Goal: Register for event/course

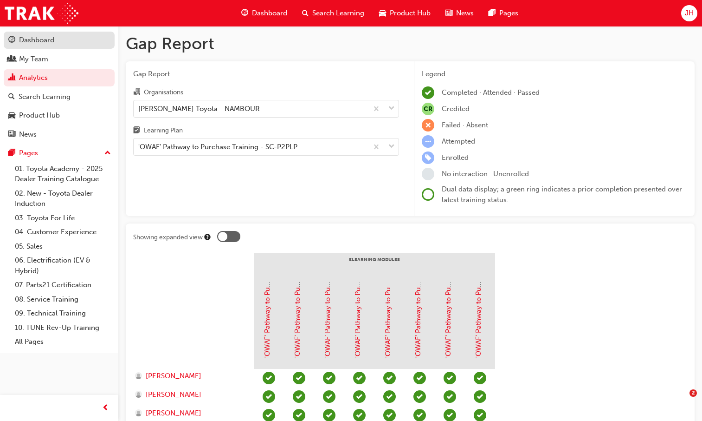
click at [30, 39] on div "Dashboard" at bounding box center [36, 40] width 35 height 11
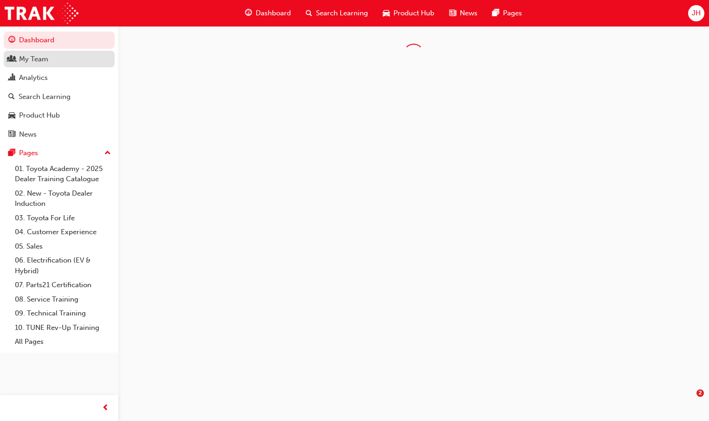
click at [34, 54] on div "My Team" at bounding box center [33, 59] width 29 height 11
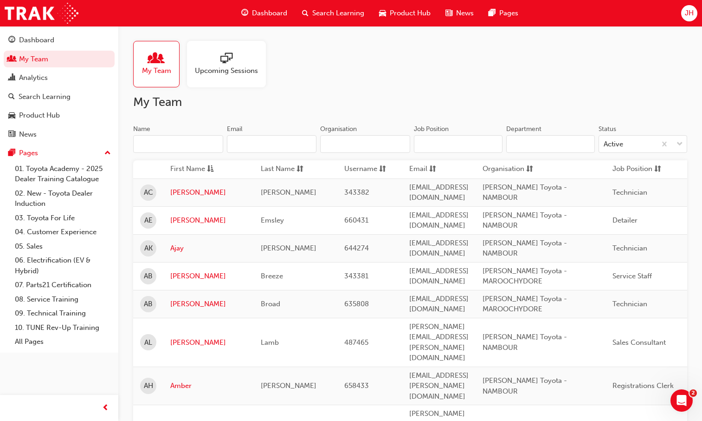
click at [346, 13] on span "Search Learning" at bounding box center [338, 13] width 52 height 11
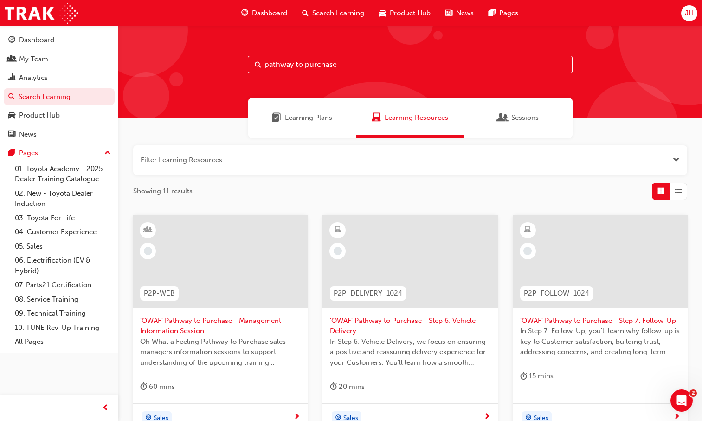
drag, startPoint x: 342, startPoint y: 67, endPoint x: 229, endPoint y: 68, distance: 113.3
click at [229, 68] on div "pathway to purchase" at bounding box center [410, 72] width 584 height 92
type input "tfl"
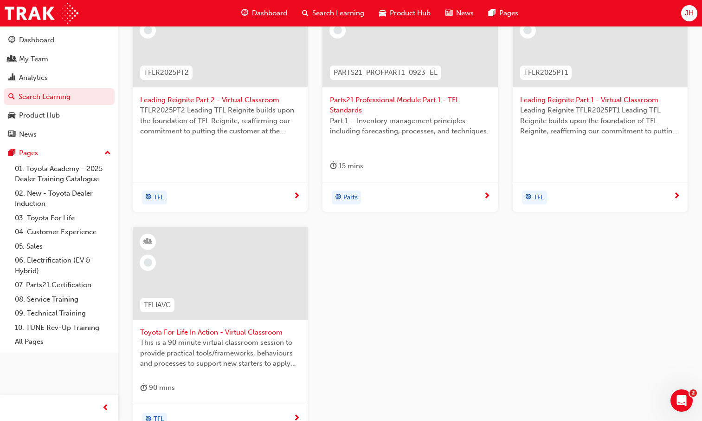
scroll to position [223, 0]
click at [224, 326] on span "Toyota For Life In Action - Virtual Classroom" at bounding box center [220, 329] width 160 height 11
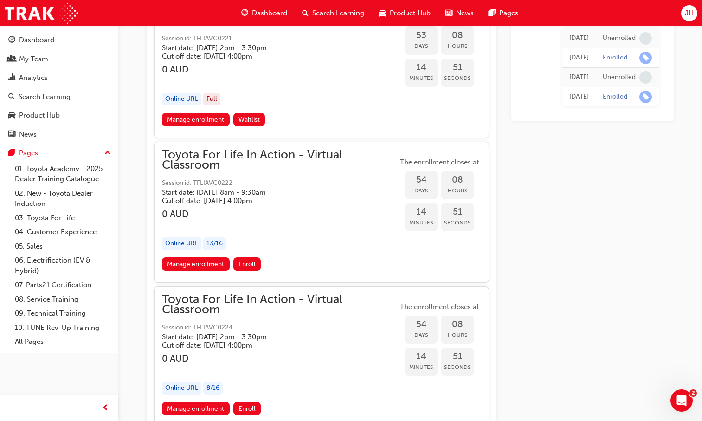
scroll to position [10142, 0]
click at [196, 264] on link "Manage enrollment" at bounding box center [196, 263] width 68 height 13
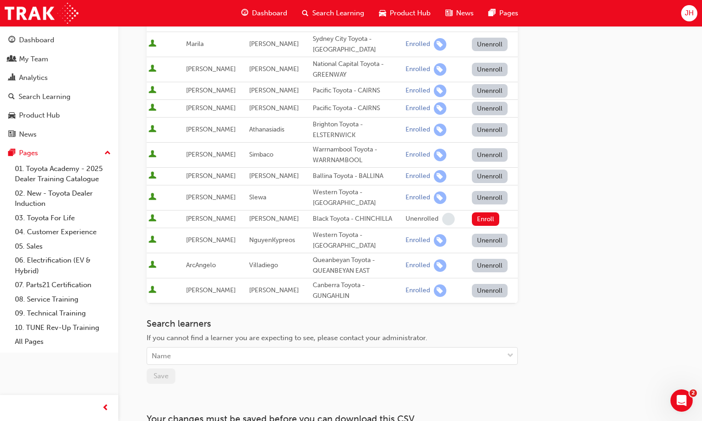
scroll to position [278, 0]
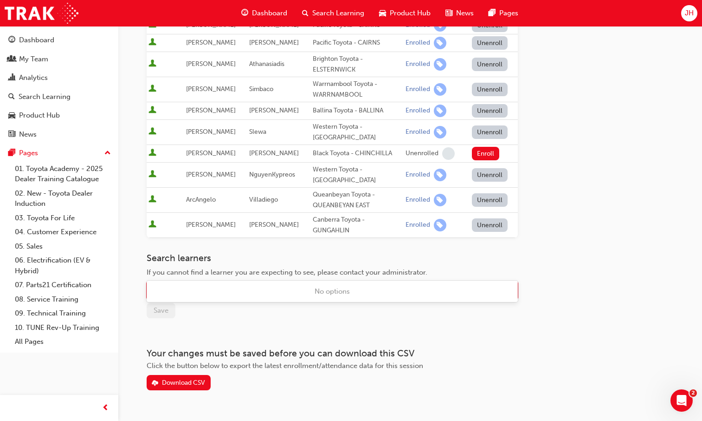
click at [223, 282] on div "Name" at bounding box center [325, 290] width 356 height 16
type input "fitzgeral"
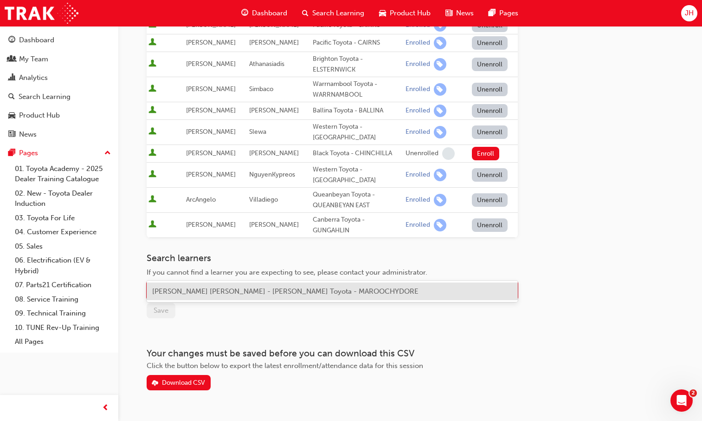
click at [225, 293] on span "[PERSON_NAME] [PERSON_NAME] - [PERSON_NAME] Toyota - MAROOCHYDORE" at bounding box center [285, 291] width 266 height 8
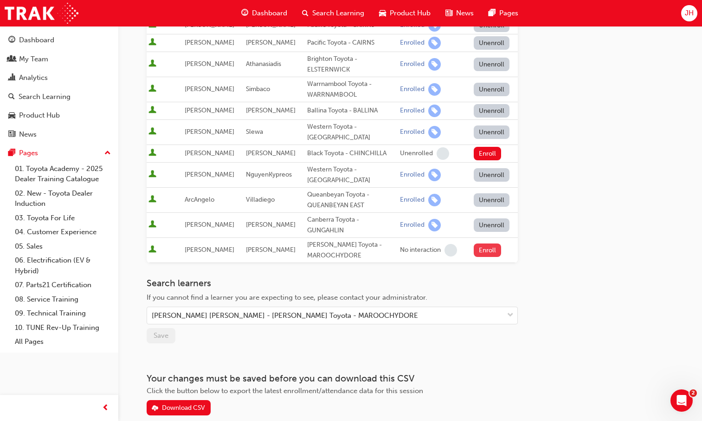
click at [494, 243] on button "Enroll" at bounding box center [488, 249] width 28 height 13
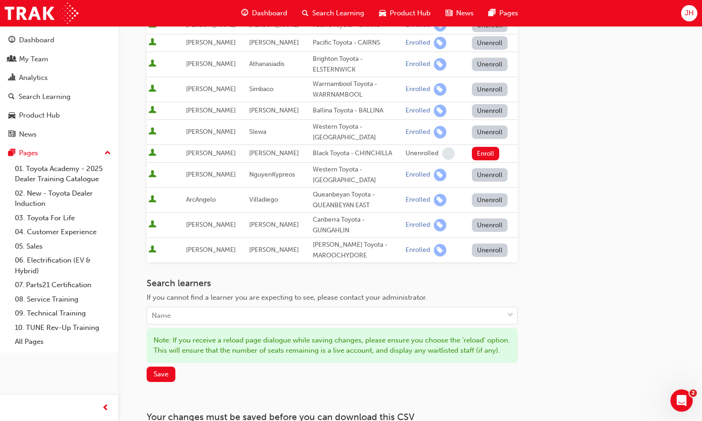
scroll to position [0, 0]
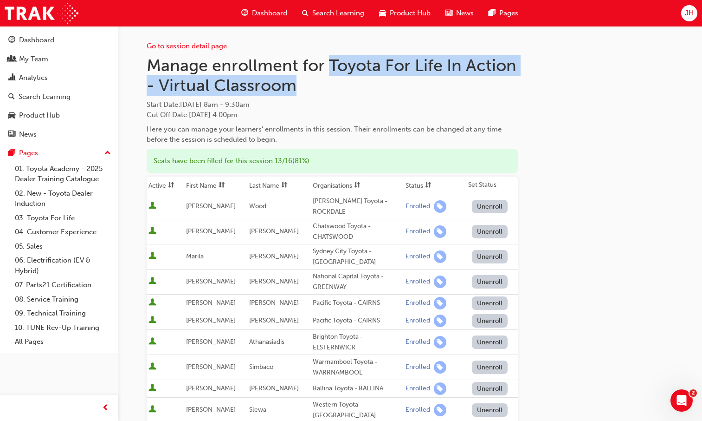
drag, startPoint x: 331, startPoint y: 65, endPoint x: 339, endPoint y: 86, distance: 22.1
click at [339, 86] on h1 "Manage enrollment for Toyota For Life In Action - Virtual Classroom" at bounding box center [332, 75] width 371 height 40
copy h1 "Toyota For Life In Action - Virtual Classroom"
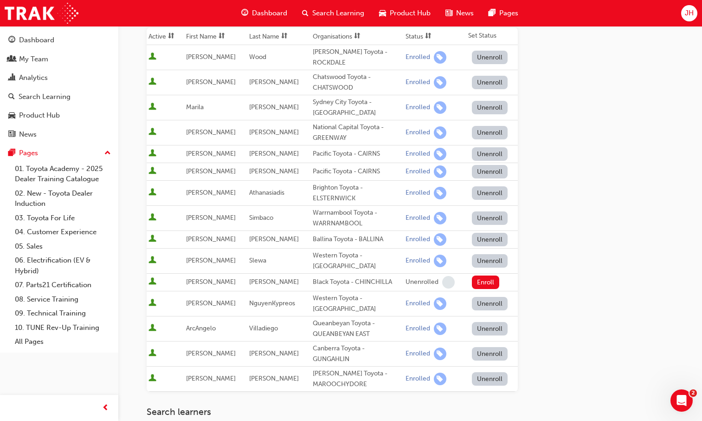
scroll to position [174, 0]
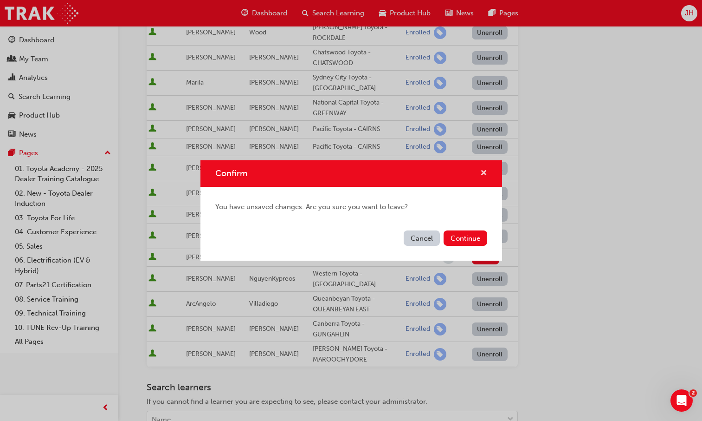
click at [480, 175] on span "cross-icon" at bounding box center [483, 173] width 7 height 8
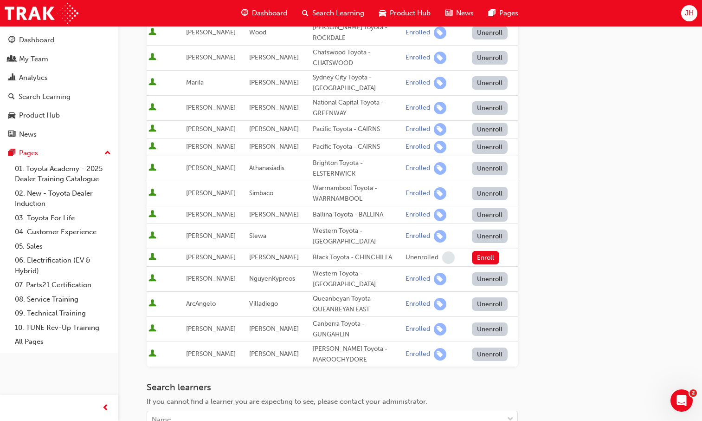
scroll to position [351, 0]
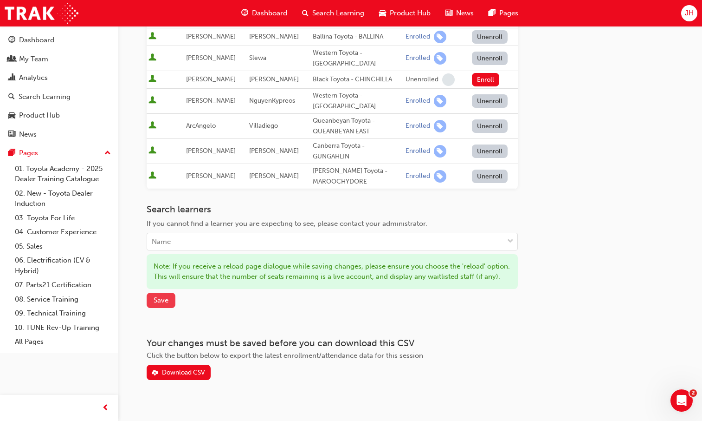
click at [155, 296] on span "Save" at bounding box center [161, 300] width 15 height 8
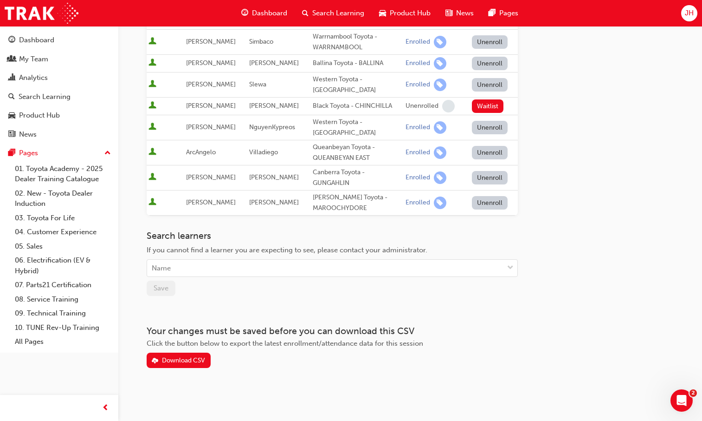
scroll to position [303, 0]
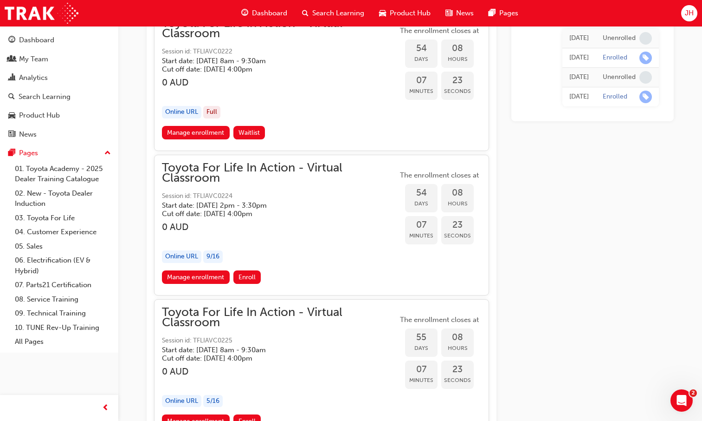
scroll to position [10273, 0]
click at [201, 278] on link "Manage enrollment" at bounding box center [196, 276] width 68 height 13
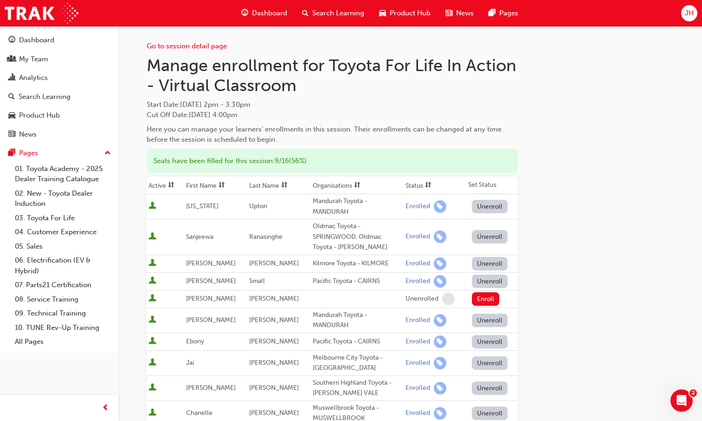
scroll to position [253, 0]
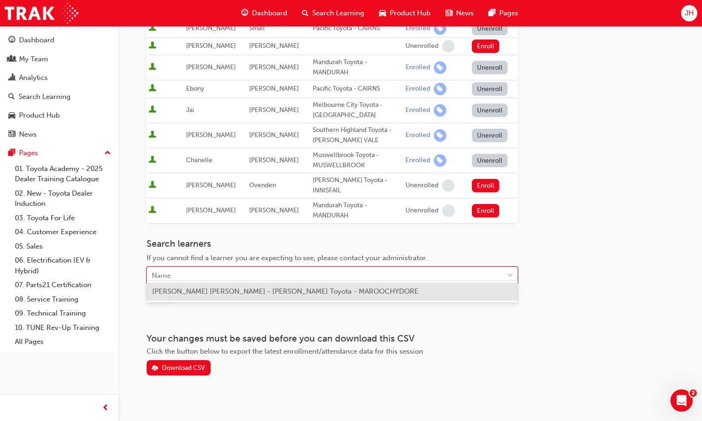
click at [260, 267] on div "Name" at bounding box center [325, 275] width 356 height 16
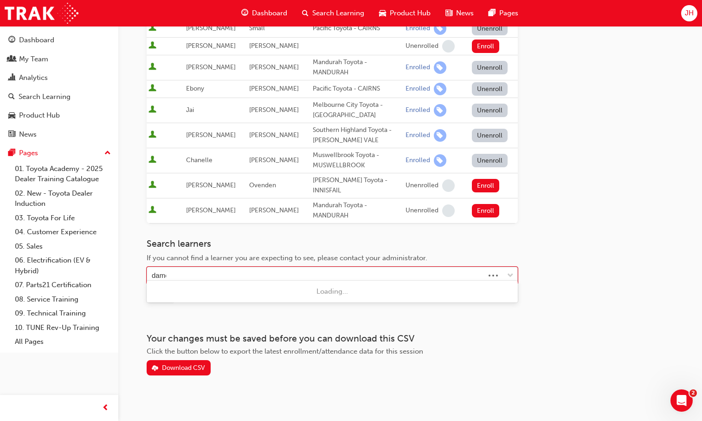
type input "[PERSON_NAME]"
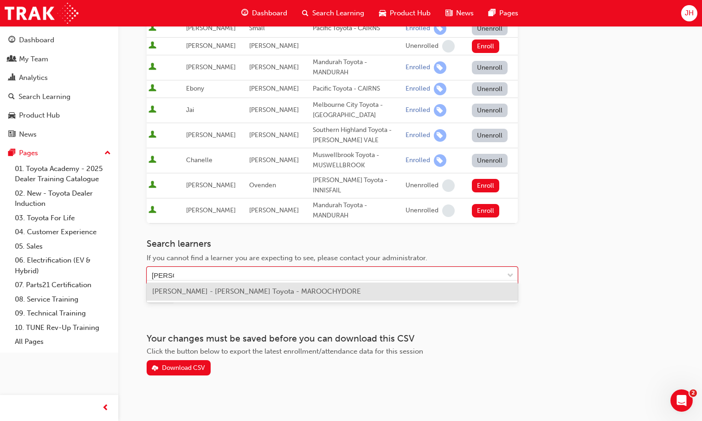
click at [313, 287] on span "[PERSON_NAME] - [PERSON_NAME] Toyota - MAROOCHYDORE" at bounding box center [256, 291] width 209 height 8
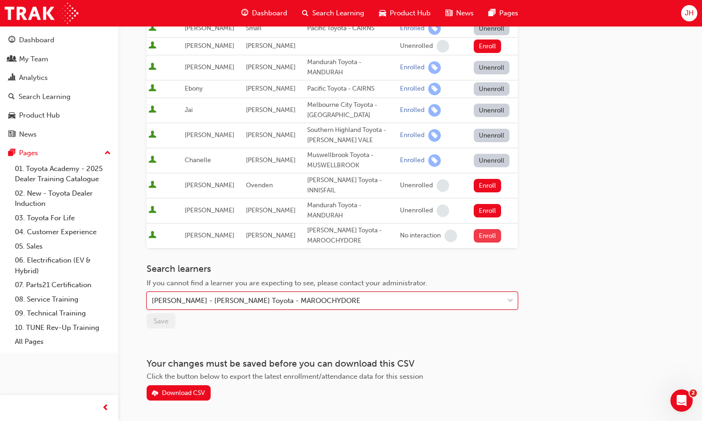
click at [476, 229] on button "Enroll" at bounding box center [488, 235] width 28 height 13
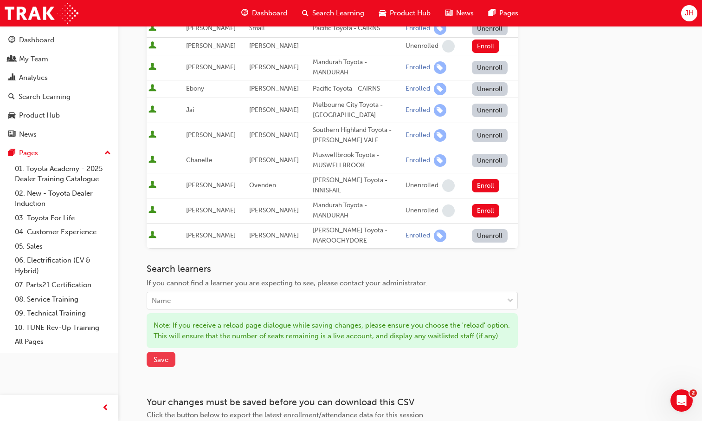
click at [163, 361] on span "Save" at bounding box center [161, 359] width 15 height 8
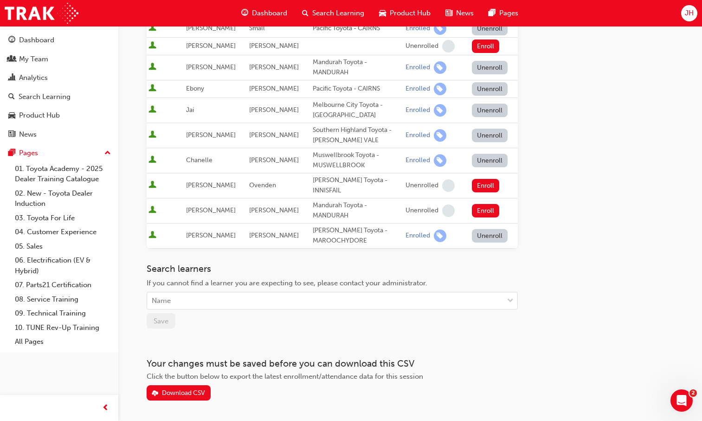
scroll to position [0, 0]
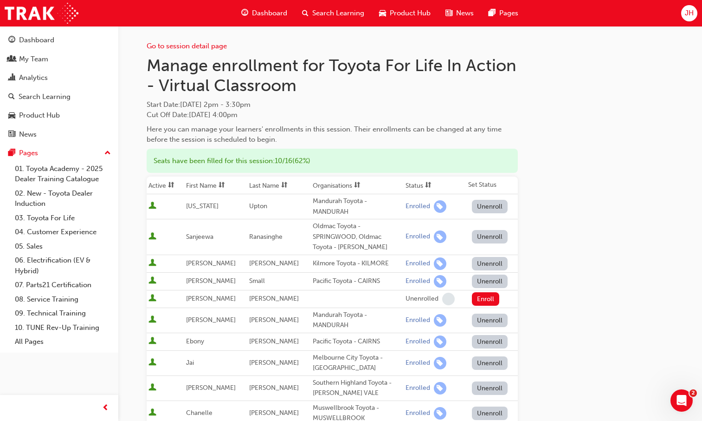
drag, startPoint x: 325, startPoint y: 107, endPoint x: 445, endPoint y: 83, distance: 122.6
click at [325, 107] on span "Start Date : [DATE] 2pm - 3:30pm" at bounding box center [332, 104] width 371 height 11
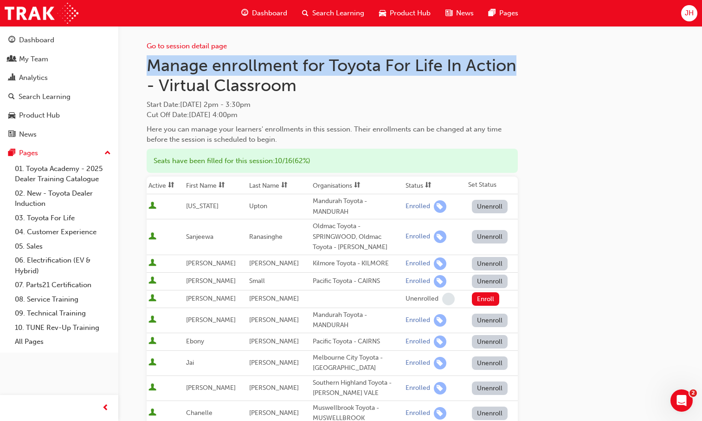
drag, startPoint x: 515, startPoint y: 68, endPoint x: 145, endPoint y: 65, distance: 370.0
click at [145, 65] on div "Go to session detail page Manage enrollment for Toyota For Life In Action - Vir…" at bounding box center [410, 354] width 557 height 656
copy h1 "Manage enrollment for Toyota For Life In Action"
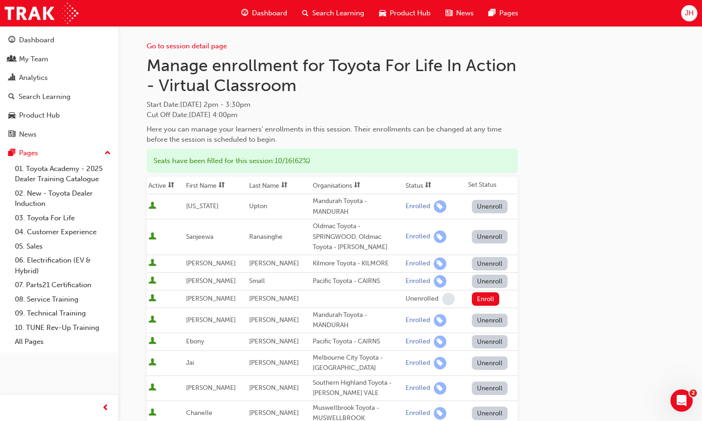
click at [330, 114] on div "Start Date : [DATE] 2pm - 3:30pm Cut Off Date : [DATE] 4:00pm" at bounding box center [332, 109] width 371 height 21
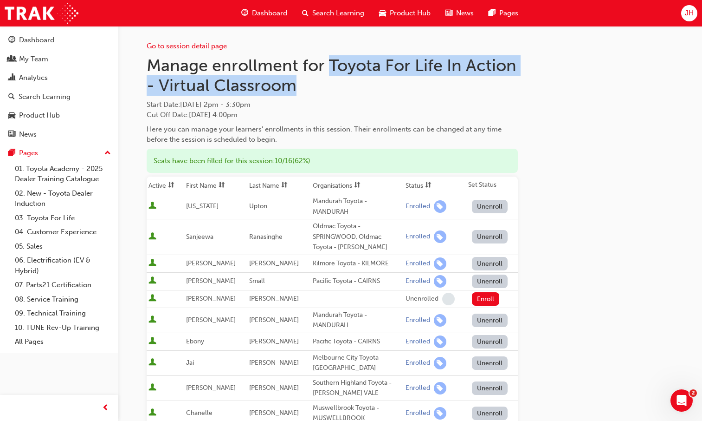
drag, startPoint x: 304, startPoint y: 86, endPoint x: 330, endPoint y: 67, distance: 31.9
click at [330, 67] on h1 "Manage enrollment for Toyota For Life In Action - Virtual Classroom" at bounding box center [332, 75] width 371 height 40
copy h1 "Toyota For Life In Action - Virtual Classroom"
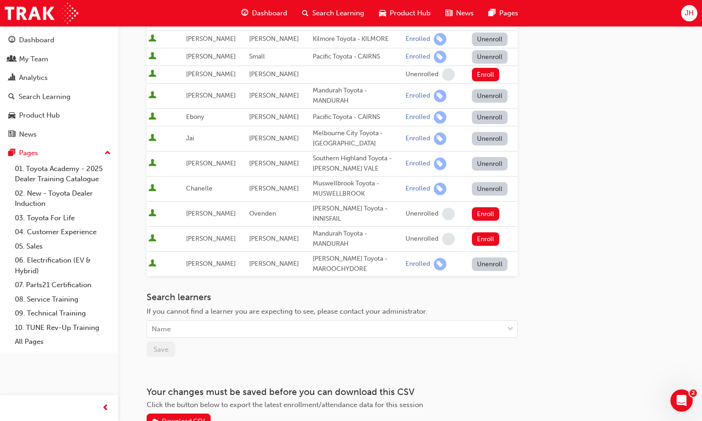
scroll to position [278, 0]
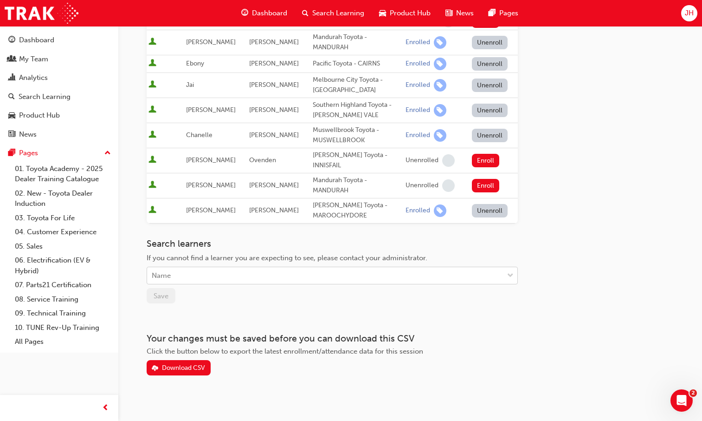
click at [206, 270] on div "Name" at bounding box center [325, 275] width 356 height 16
type input "aidan"
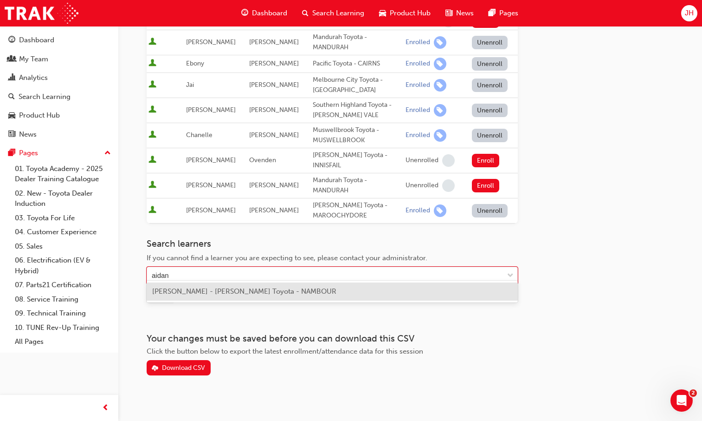
click at [219, 286] on div "[PERSON_NAME] - [PERSON_NAME] Toyota - NAMBOUR" at bounding box center [332, 291] width 371 height 18
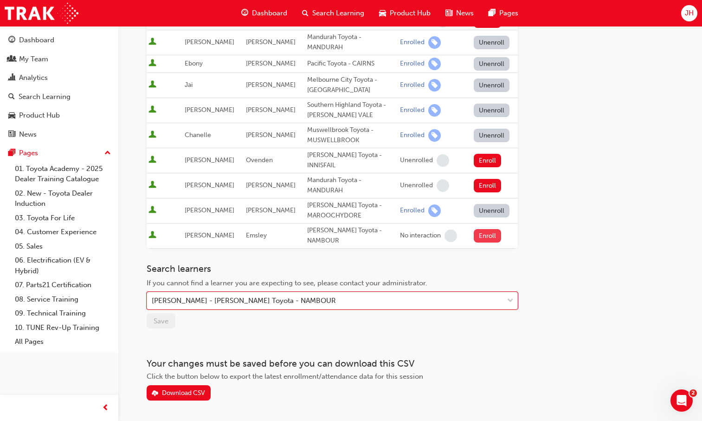
click at [486, 229] on button "Enroll" at bounding box center [488, 235] width 28 height 13
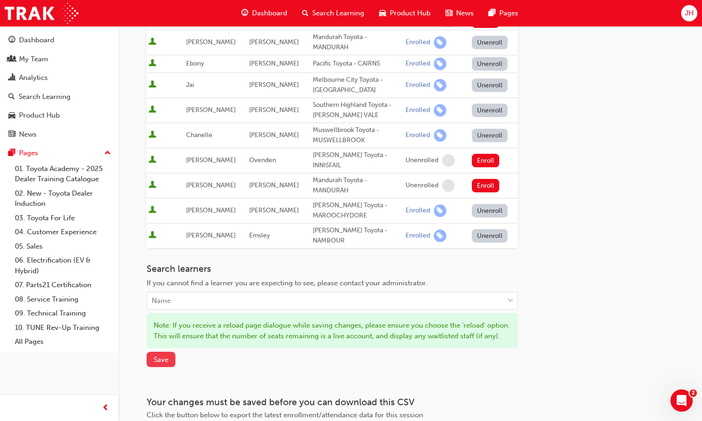
click at [162, 355] on span "Save" at bounding box center [161, 359] width 15 height 8
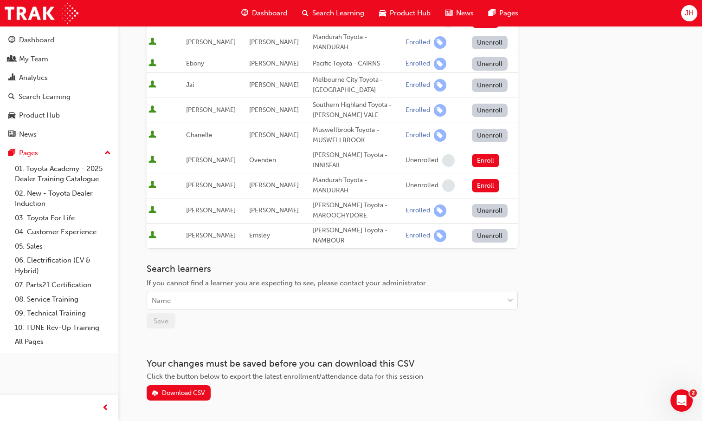
scroll to position [0, 0]
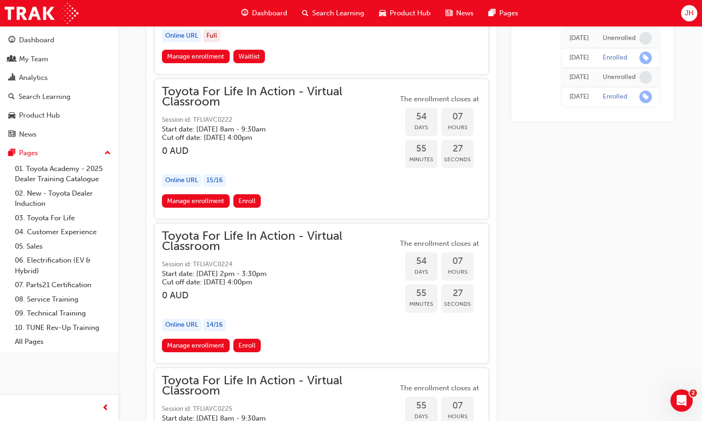
scroll to position [10204, 0]
click at [210, 204] on link "Manage enrollment" at bounding box center [196, 200] width 68 height 13
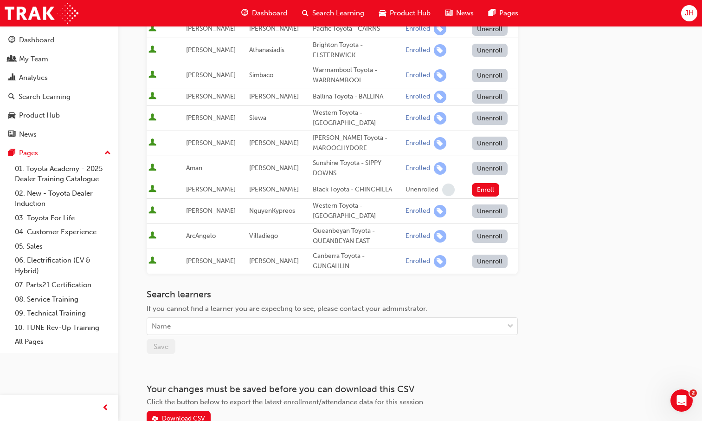
scroll to position [363, 0]
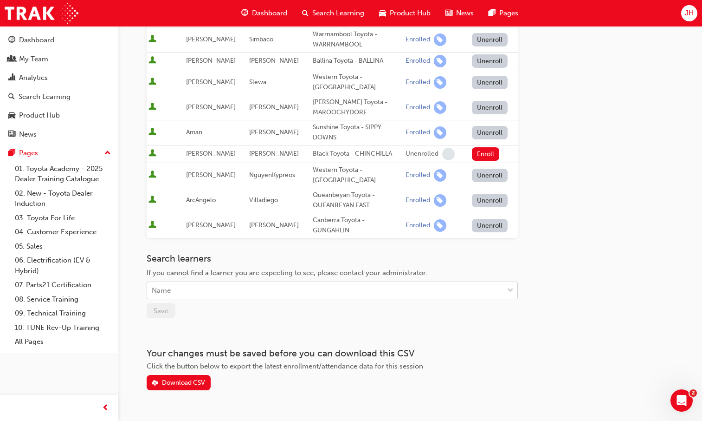
click at [193, 282] on div "Name" at bounding box center [325, 290] width 356 height 16
type input "DEANS"
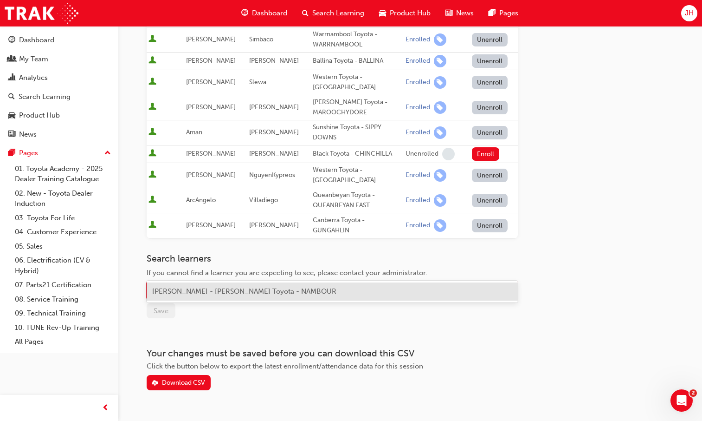
click at [194, 291] on span "[PERSON_NAME] - [PERSON_NAME] Toyota - NAMBOUR" at bounding box center [244, 291] width 184 height 8
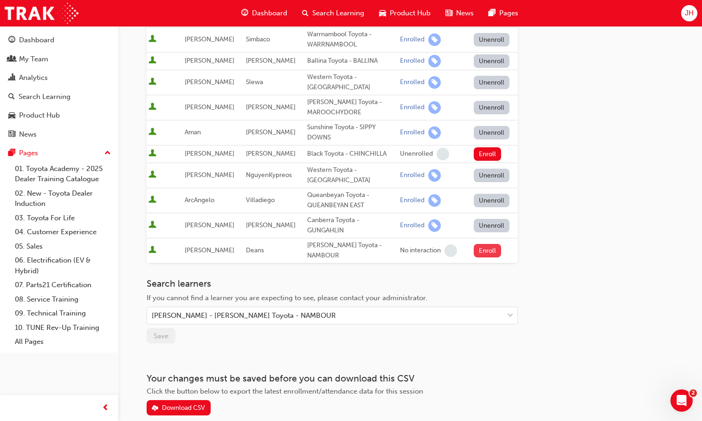
click at [486, 244] on button "Enroll" at bounding box center [488, 250] width 28 height 13
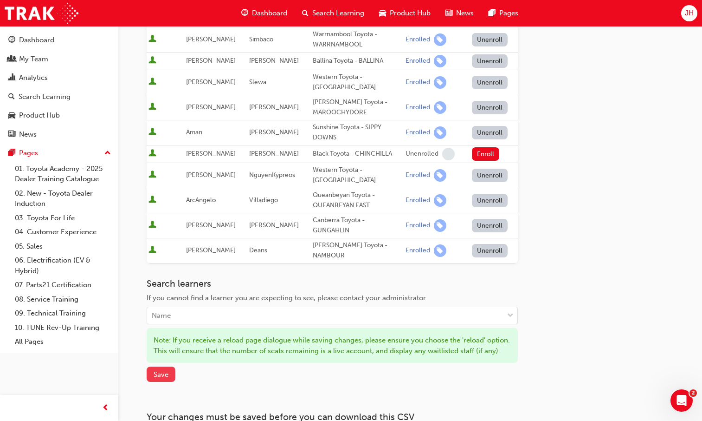
click at [154, 370] on span "Save" at bounding box center [161, 374] width 15 height 8
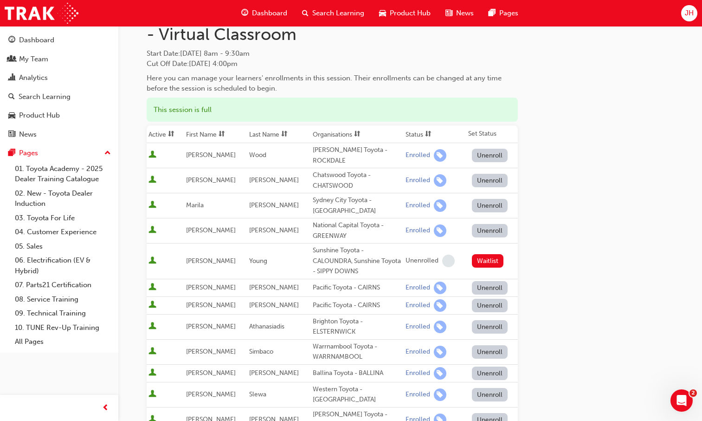
scroll to position [52, 0]
click at [340, 11] on span "Search Learning" at bounding box center [338, 13] width 52 height 11
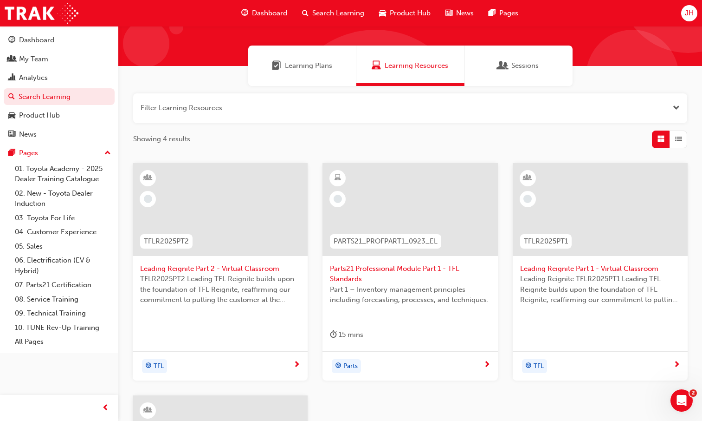
click at [293, 105] on button "button" at bounding box center [410, 108] width 554 height 30
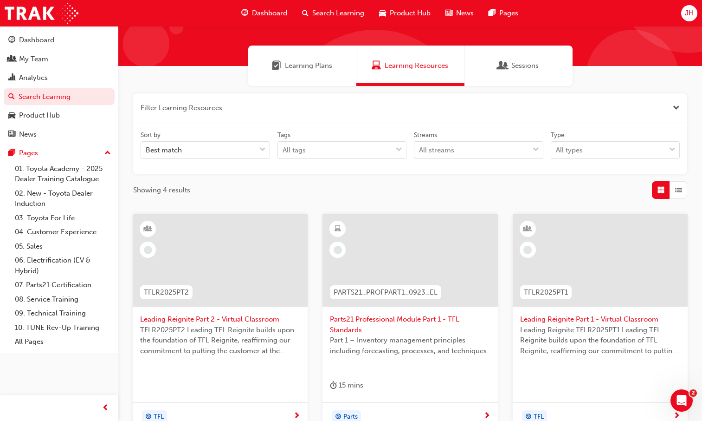
click at [344, 11] on span "Search Learning" at bounding box center [338, 13] width 52 height 11
click at [306, 13] on span "search-icon" at bounding box center [305, 13] width 6 height 12
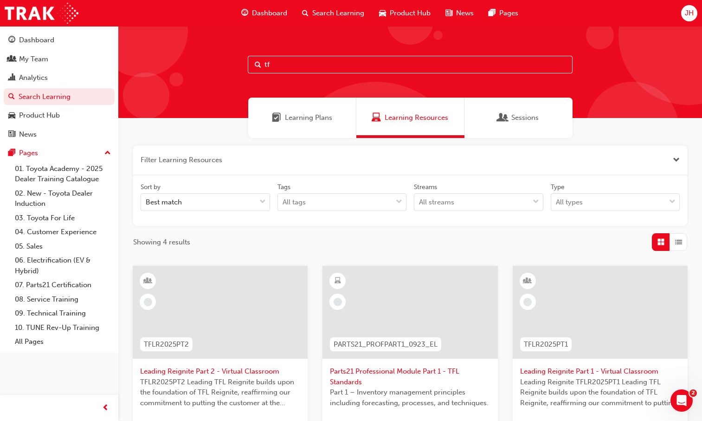
type input "t"
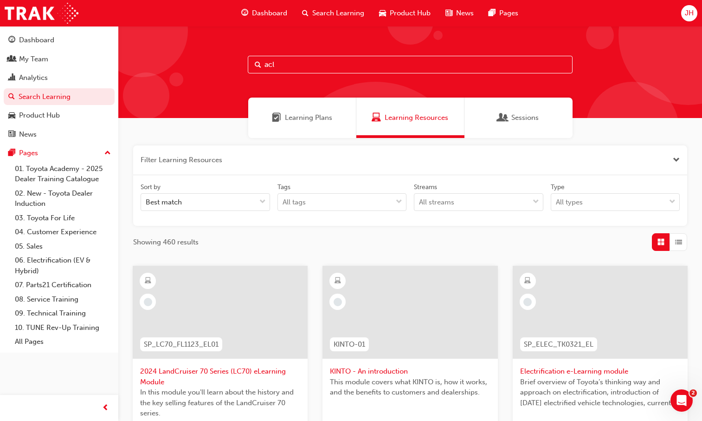
type input "acl"
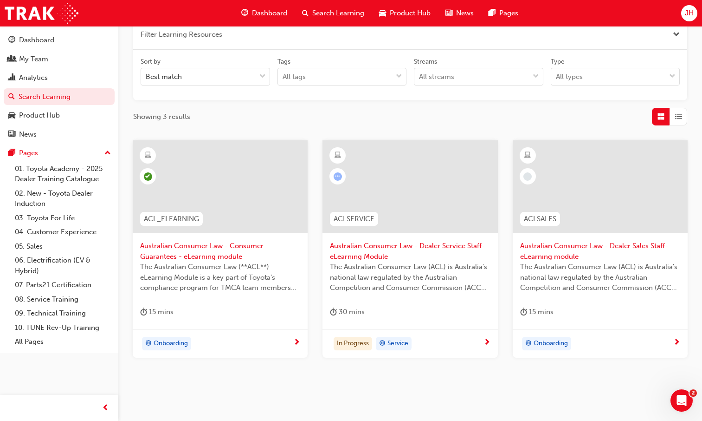
scroll to position [126, 0]
click at [253, 251] on span "Australian Consumer Law - Consumer Guarantees - eLearning module" at bounding box center [220, 250] width 160 height 21
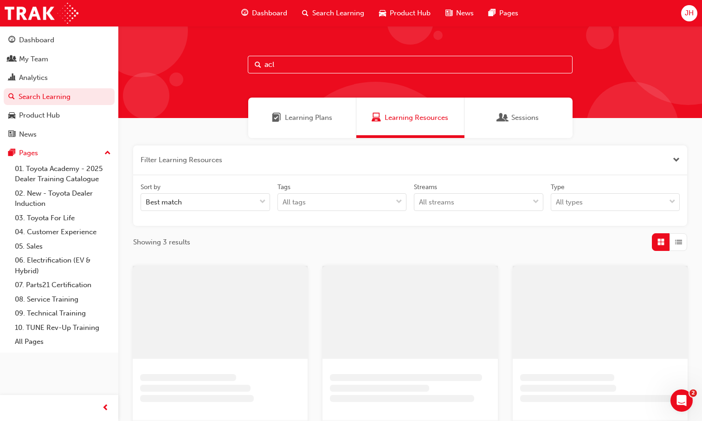
scroll to position [126, 0]
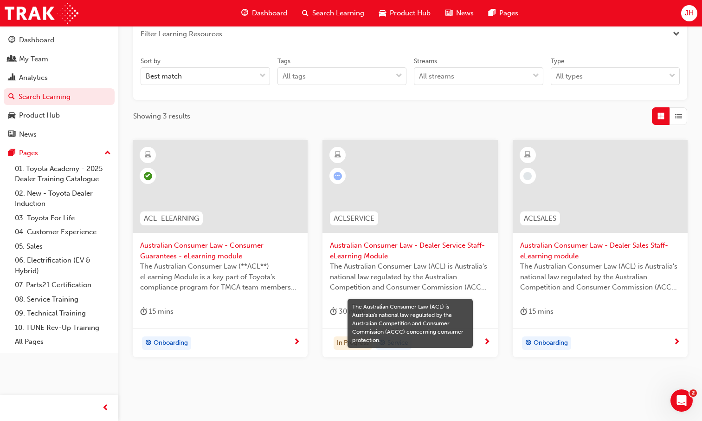
click at [614, 253] on span "Australian Consumer Law - Dealer Sales Staff-eLearning module" at bounding box center [600, 250] width 160 height 21
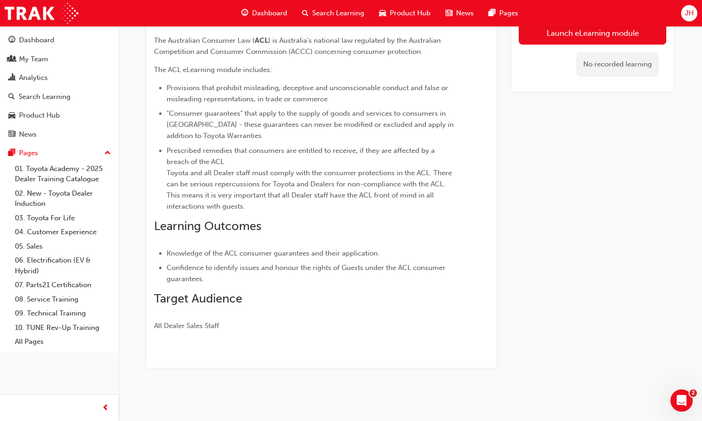
scroll to position [92, 0]
